Goal: Browse casually: Explore the website without a specific task or goal

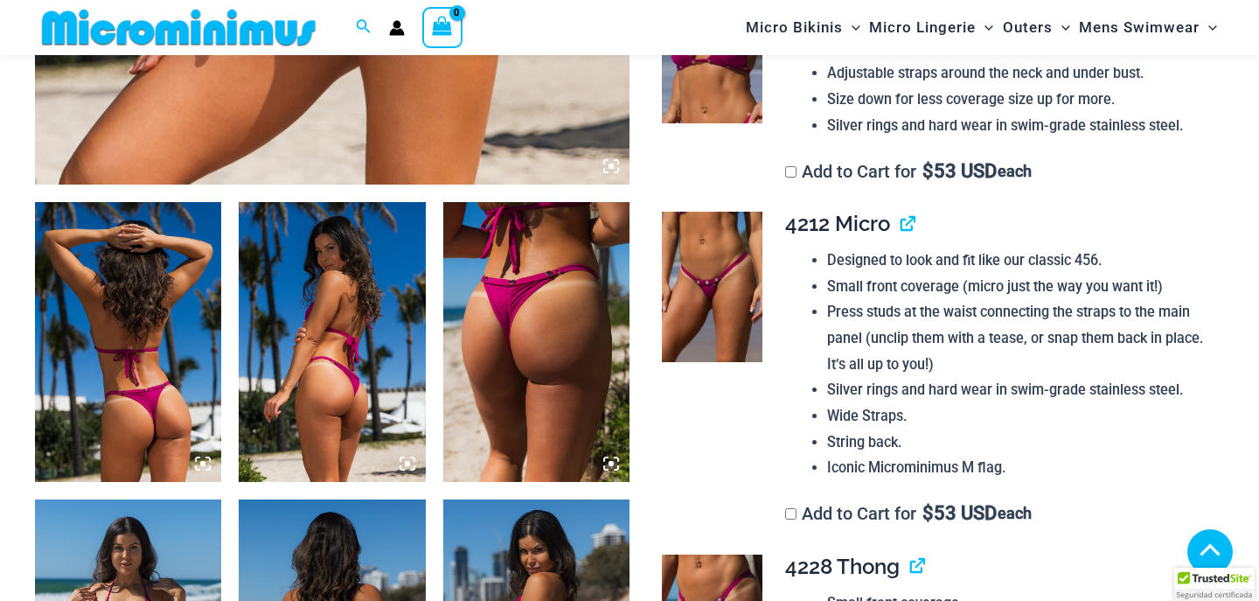
scroll to position [839, 0]
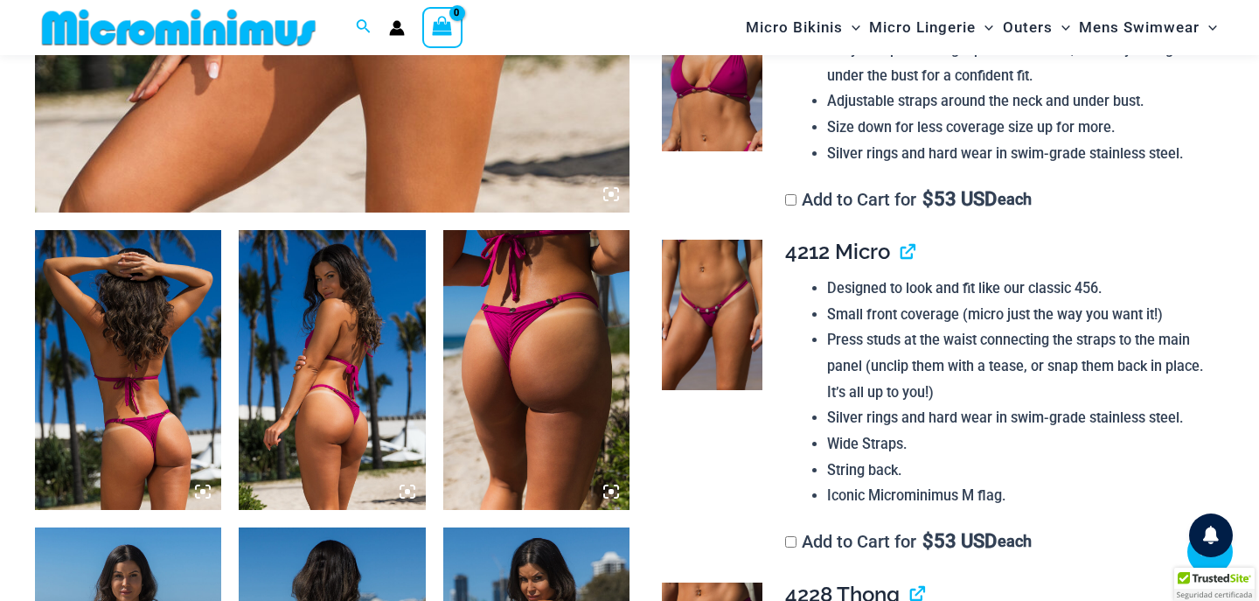
click at [605, 194] on icon at bounding box center [611, 194] width 16 height 16
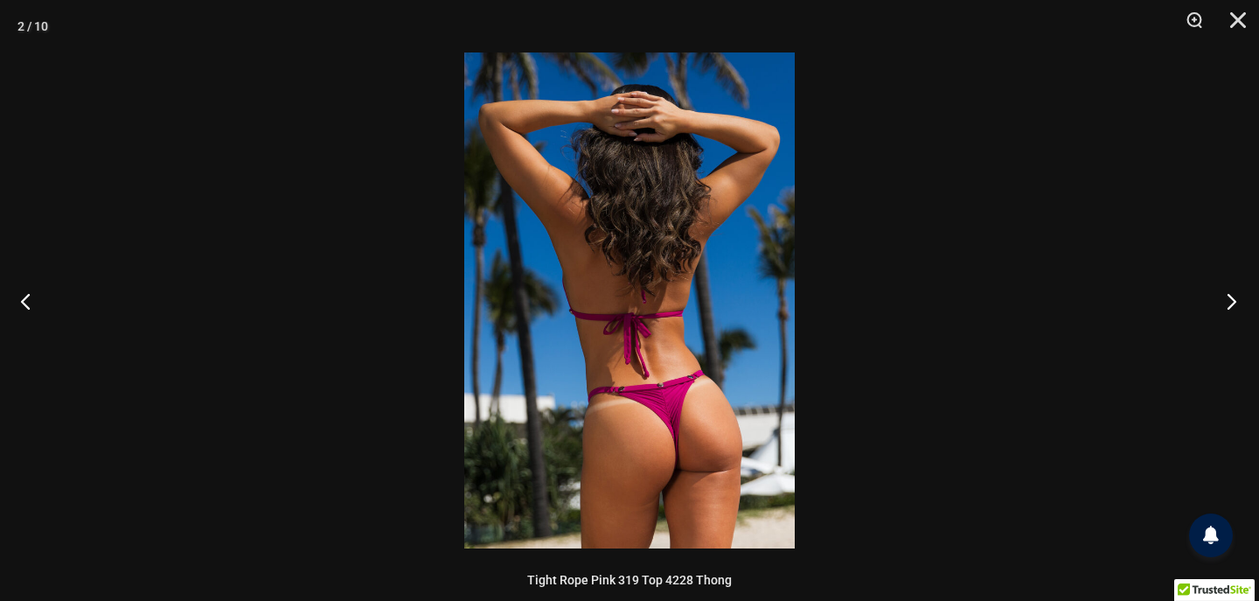
click at [1229, 302] on button "Next" at bounding box center [1227, 300] width 66 height 87
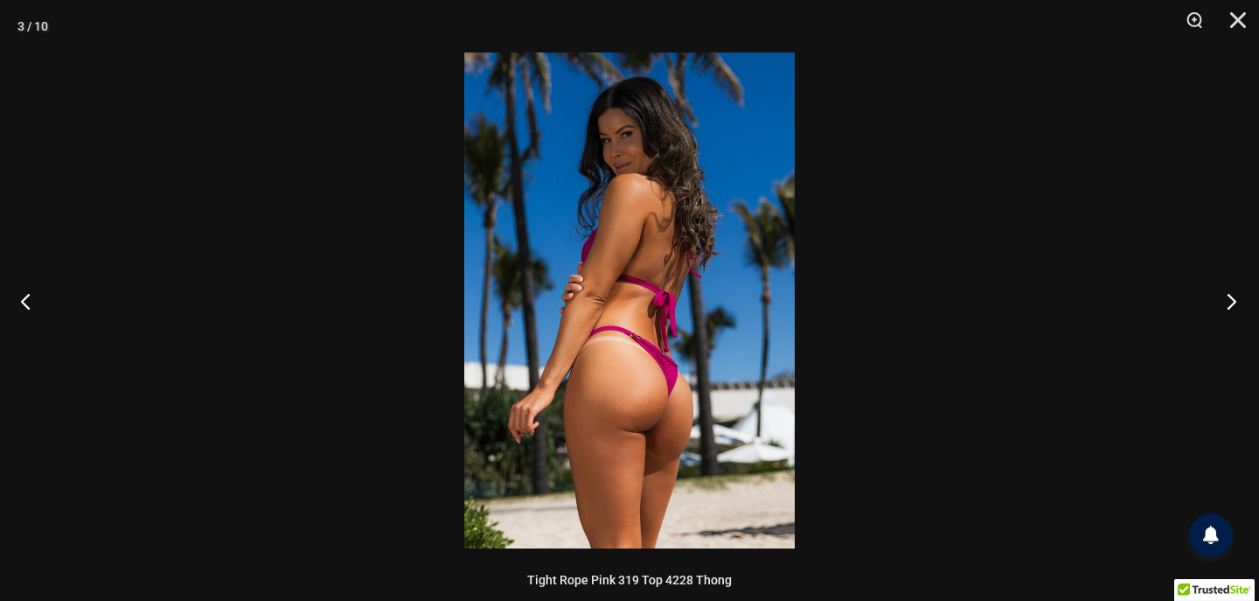
click at [1229, 302] on button "Next" at bounding box center [1227, 300] width 66 height 87
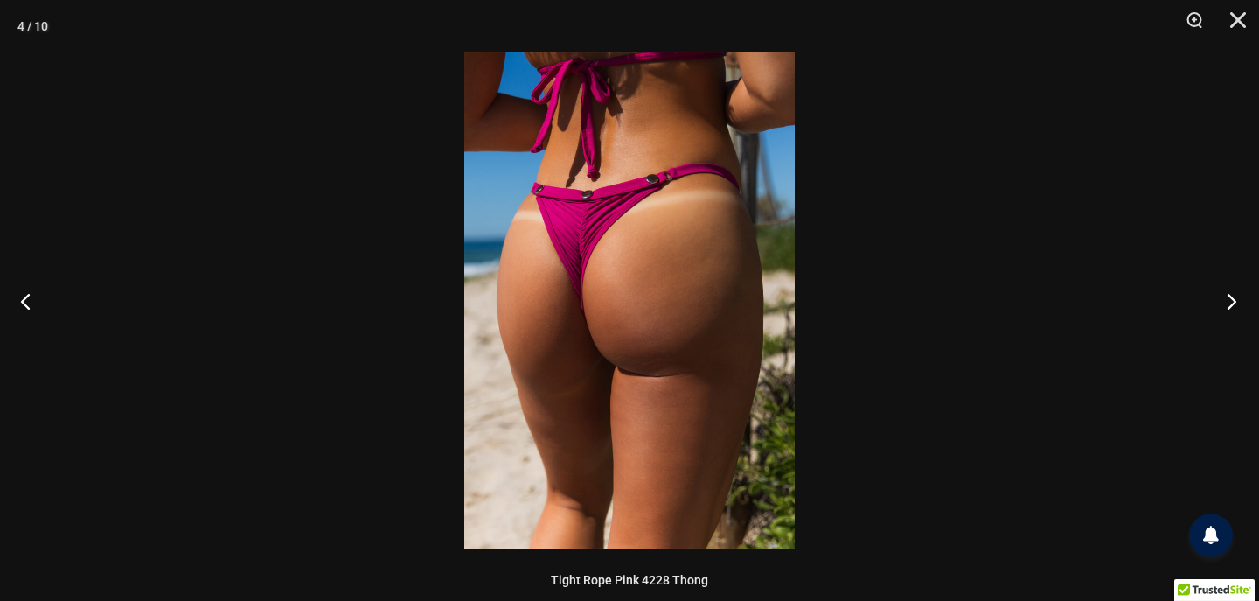
click at [1229, 302] on button "Next" at bounding box center [1227, 300] width 66 height 87
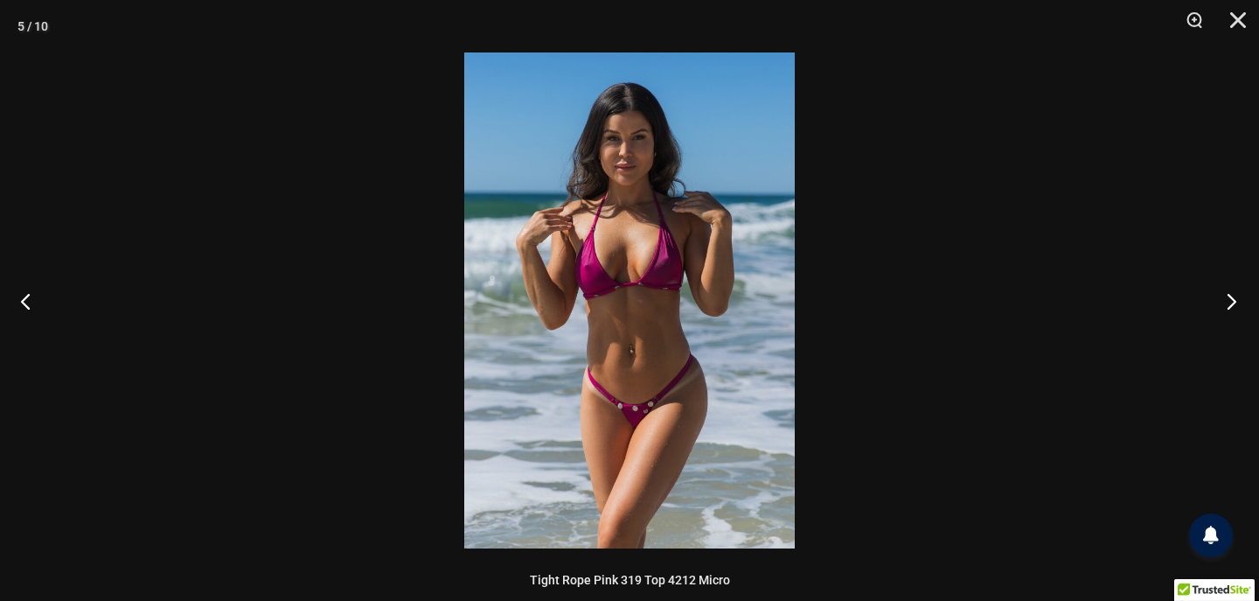
click at [1229, 302] on button "Next" at bounding box center [1227, 300] width 66 height 87
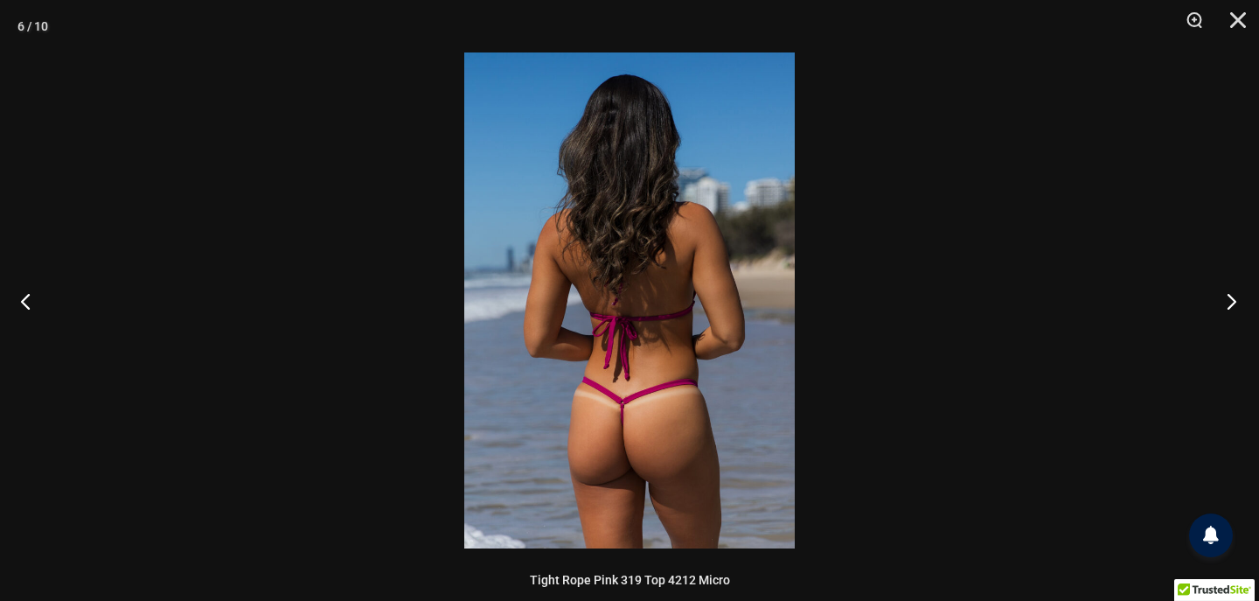
click at [1229, 302] on button "Next" at bounding box center [1227, 300] width 66 height 87
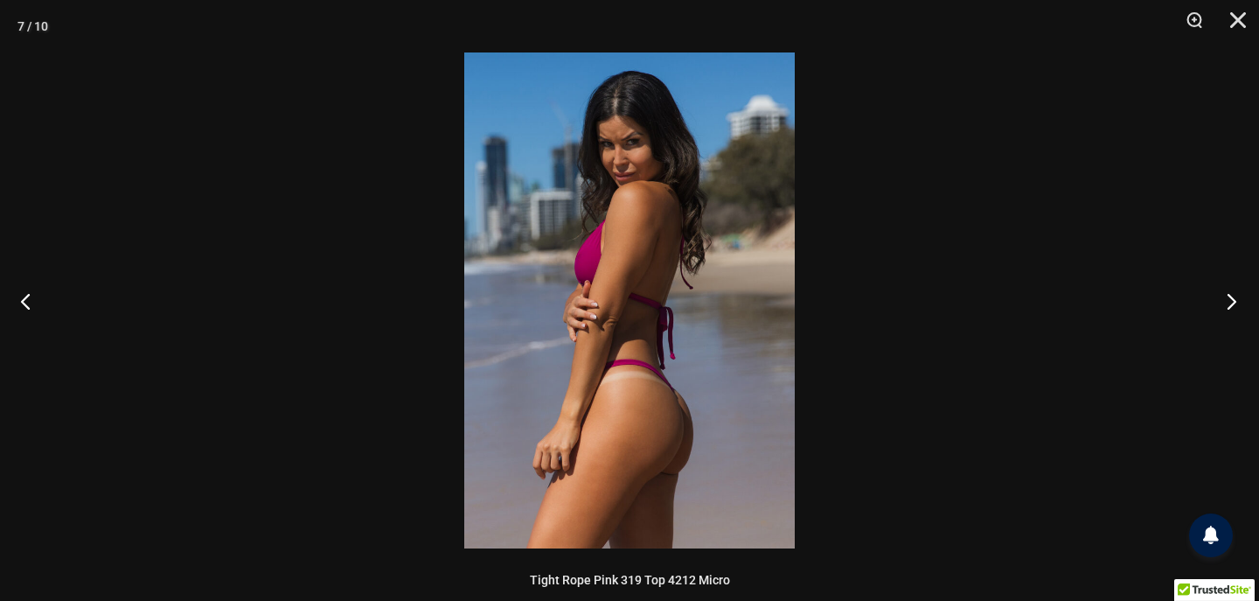
click at [1229, 302] on button "Next" at bounding box center [1227, 300] width 66 height 87
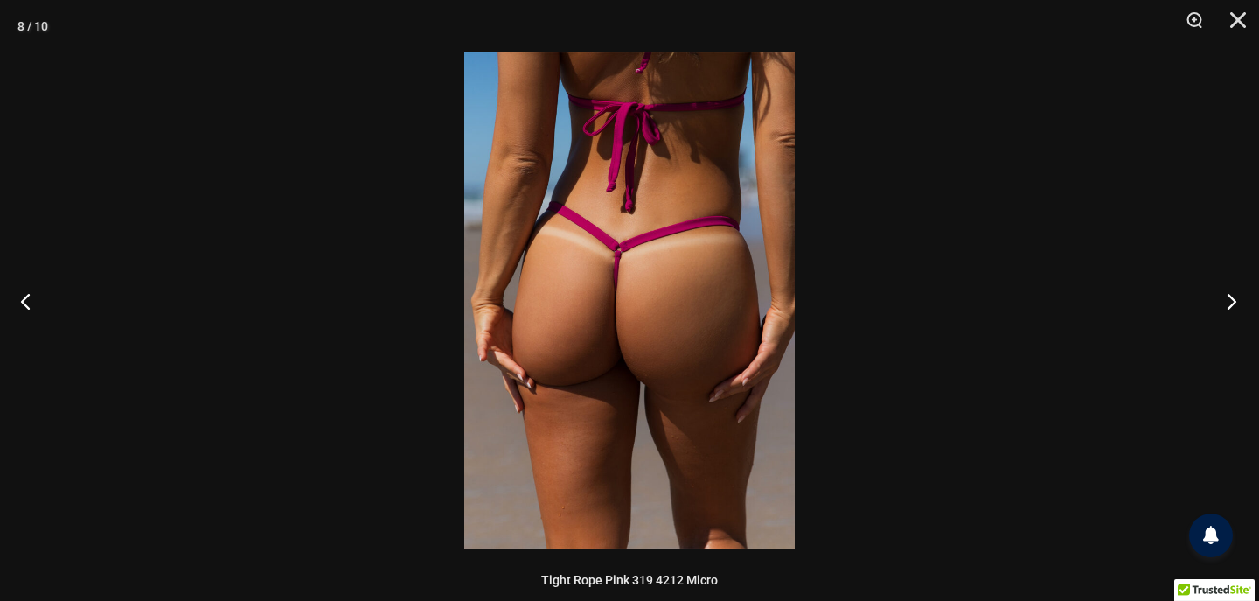
click at [1229, 302] on button "Next" at bounding box center [1227, 300] width 66 height 87
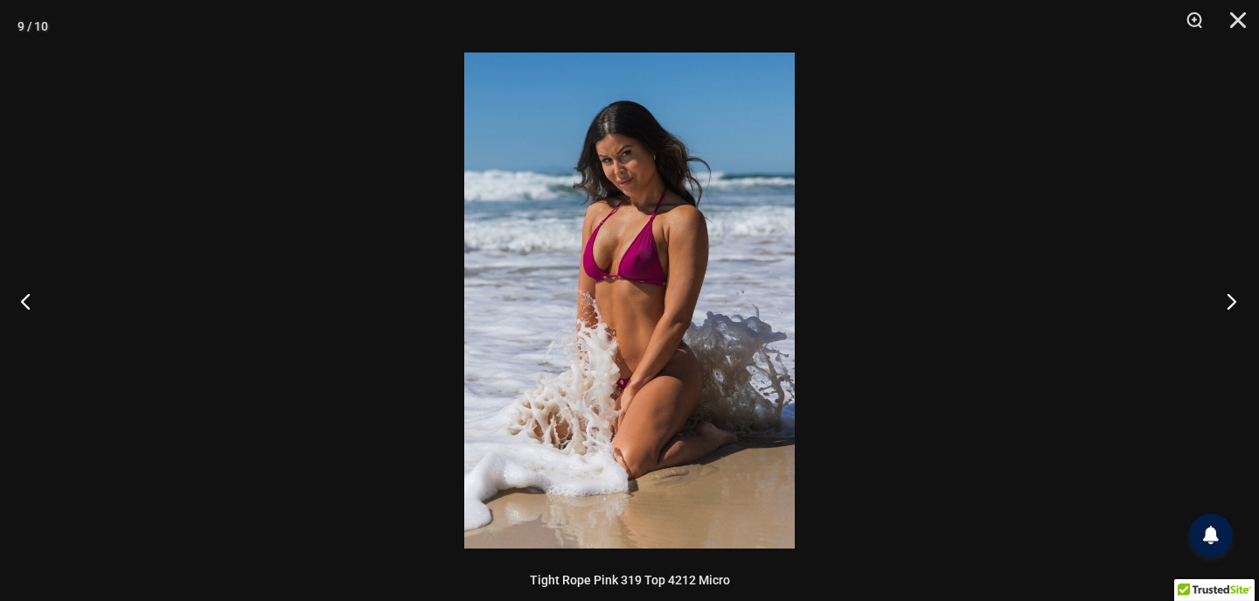
click at [1229, 302] on button "Next" at bounding box center [1227, 300] width 66 height 87
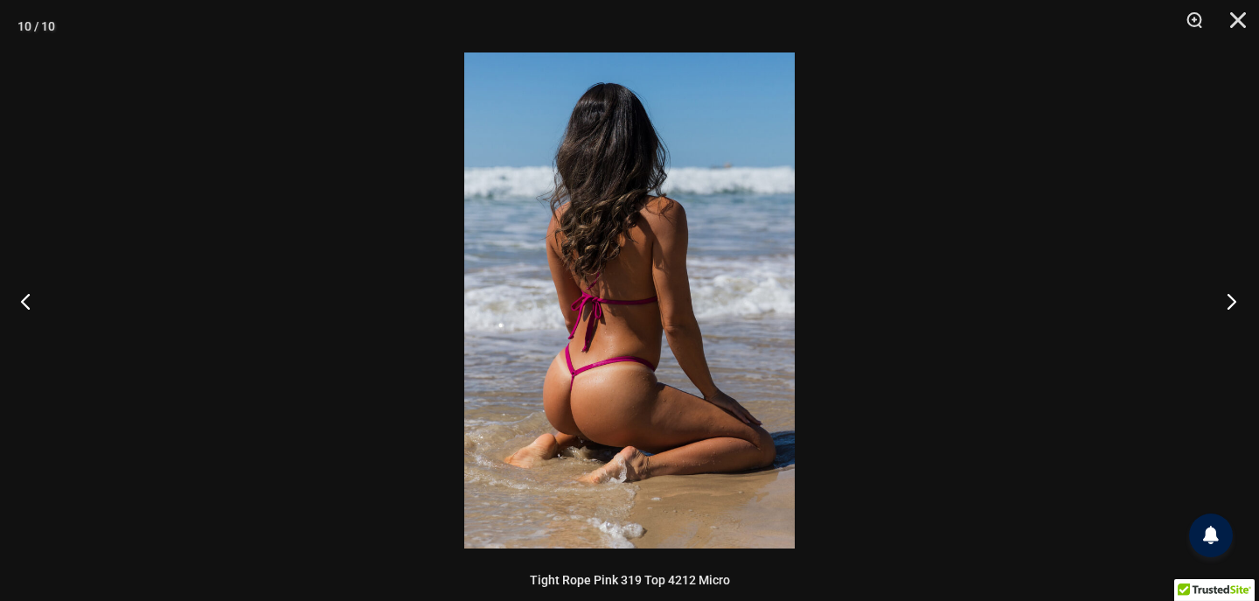
click at [1229, 302] on button "Next" at bounding box center [1227, 300] width 66 height 87
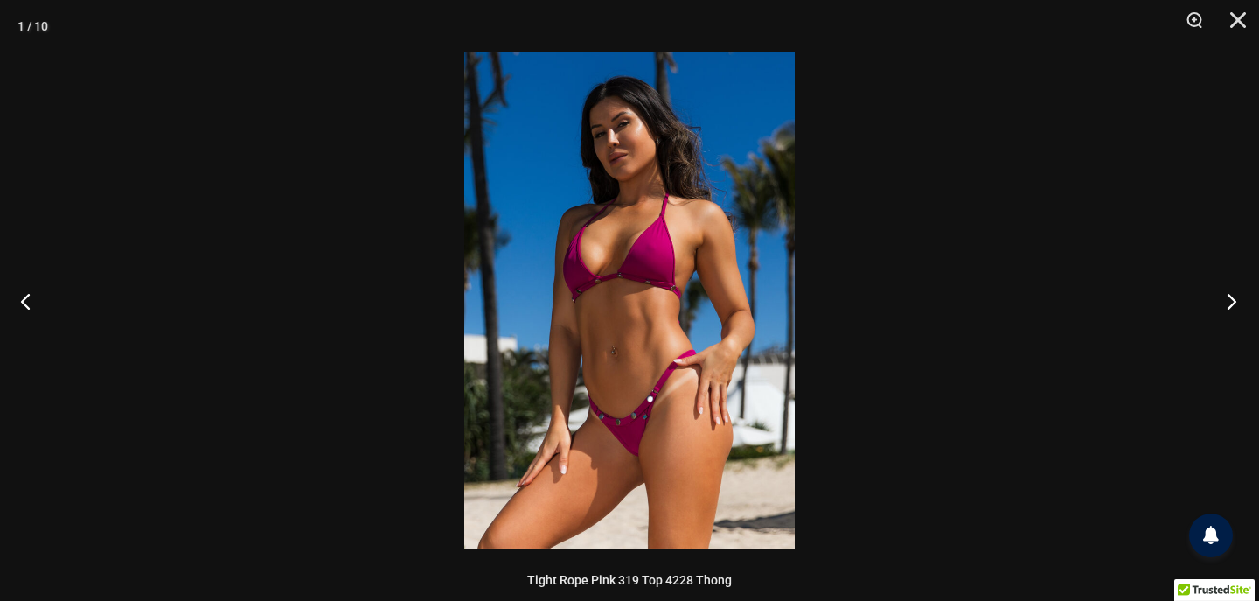
click at [1229, 302] on button "Next" at bounding box center [1227, 300] width 66 height 87
